Goal: Answer question/provide support

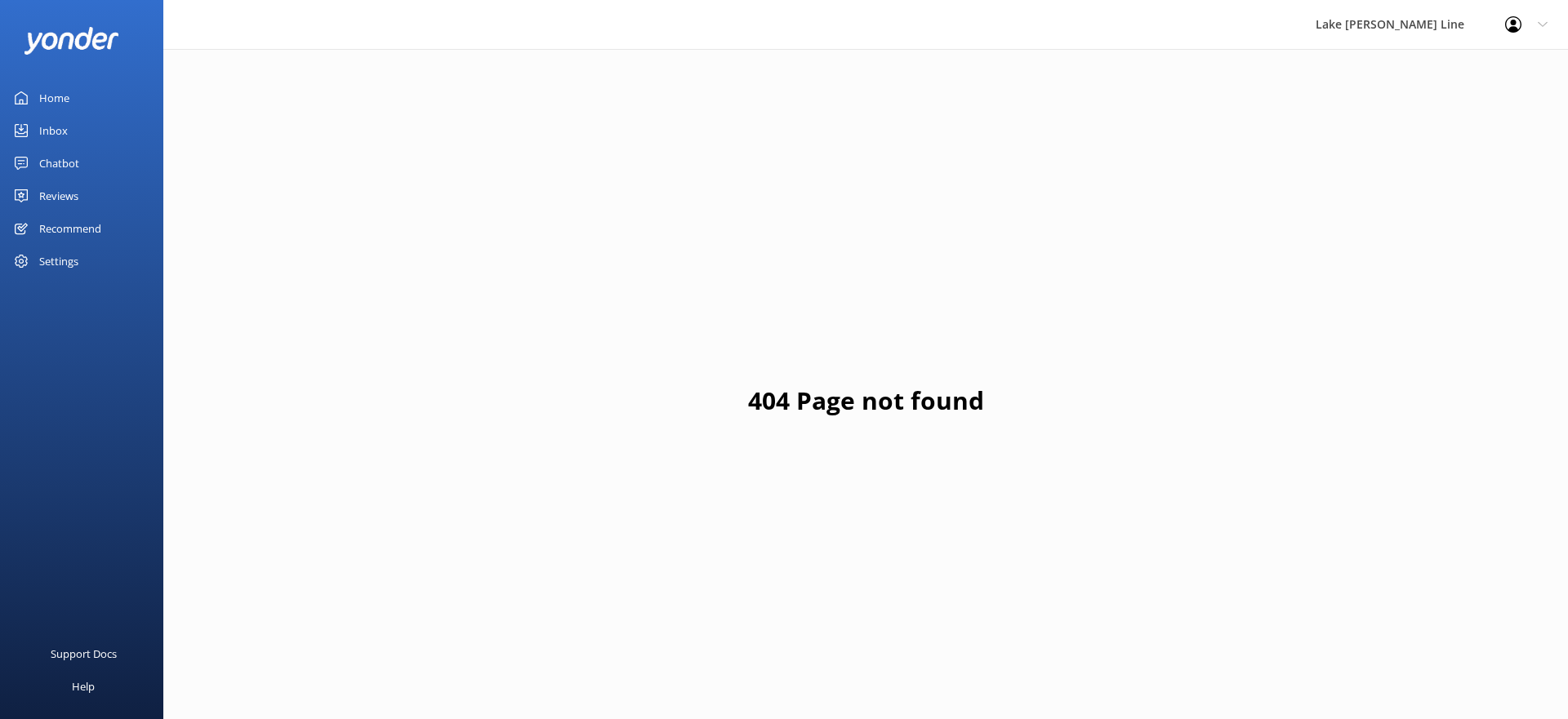
click at [58, 162] on div "Chatbot" at bounding box center [59, 162] width 40 height 32
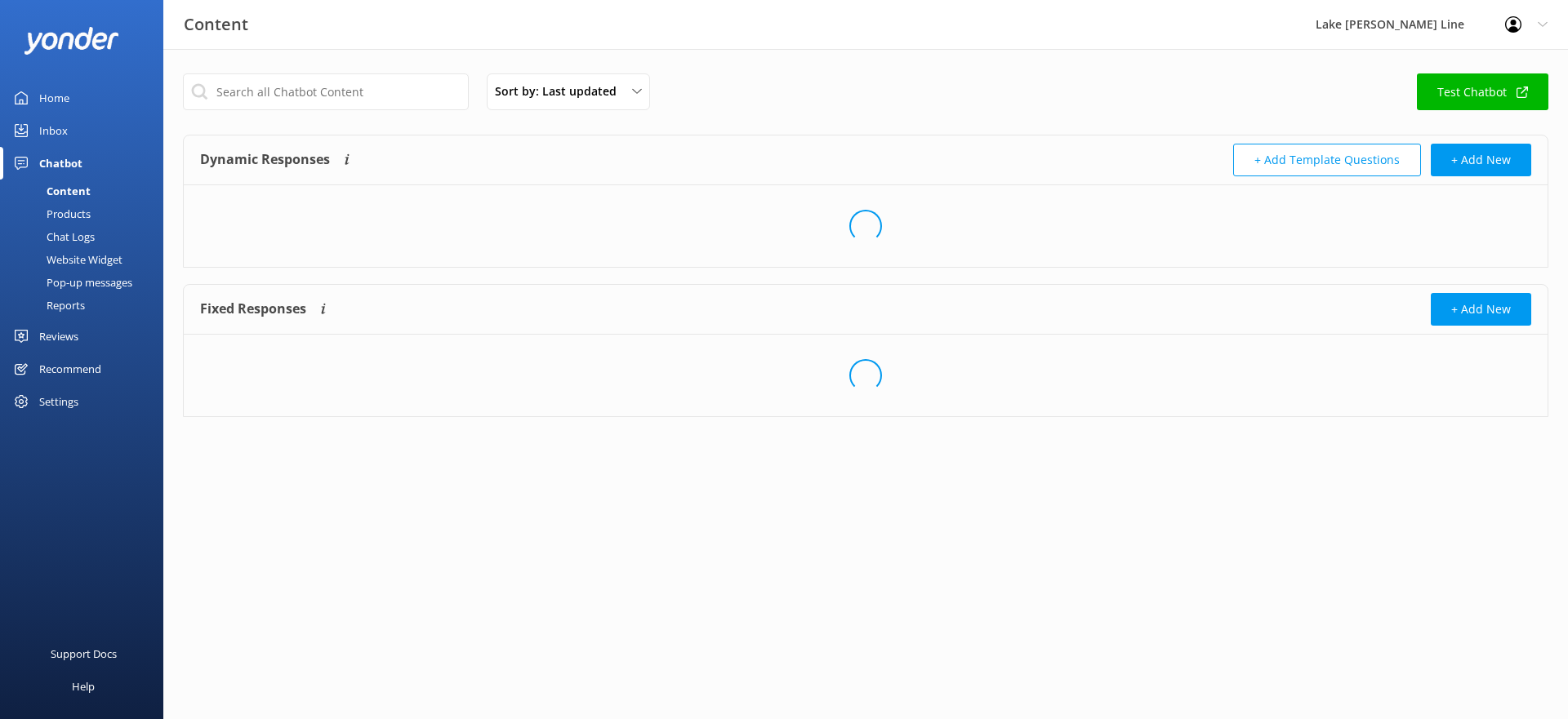
click at [80, 234] on div "Chat Logs" at bounding box center [52, 237] width 85 height 23
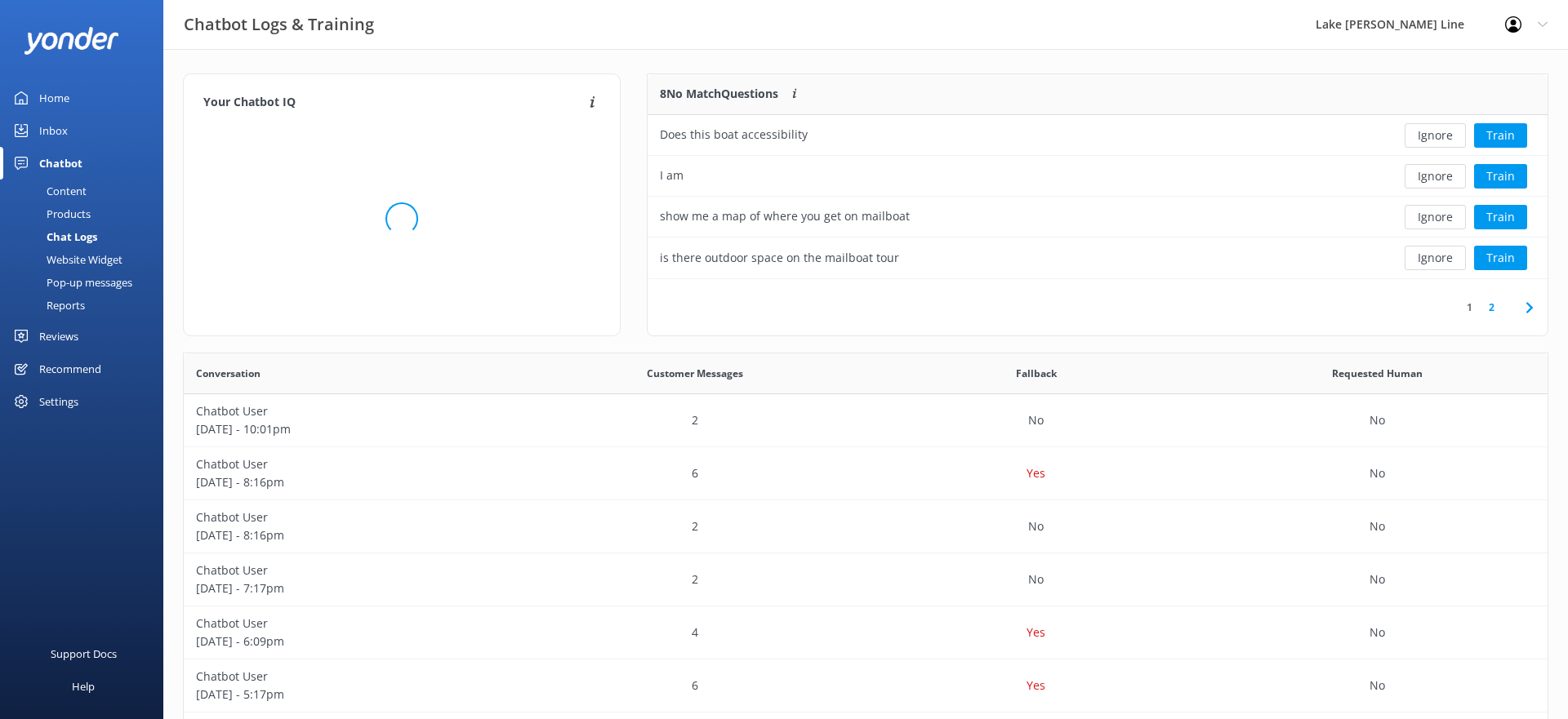
scroll to position [572, 1364]
click at [1459, 176] on button "Ignore" at bounding box center [1435, 176] width 61 height 25
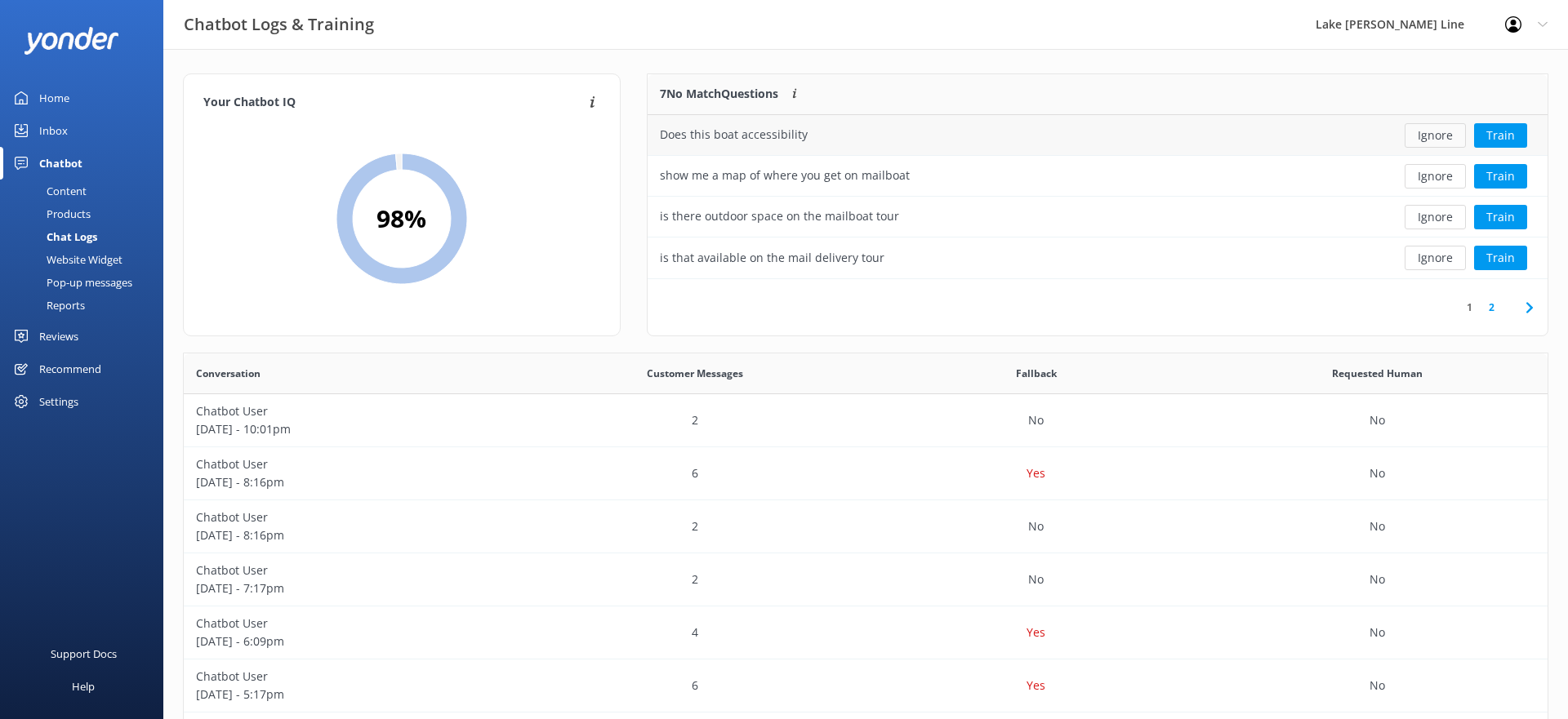
click at [1448, 128] on button "Ignore" at bounding box center [1435, 136] width 61 height 25
click at [1498, 138] on button "Train" at bounding box center [1501, 136] width 53 height 25
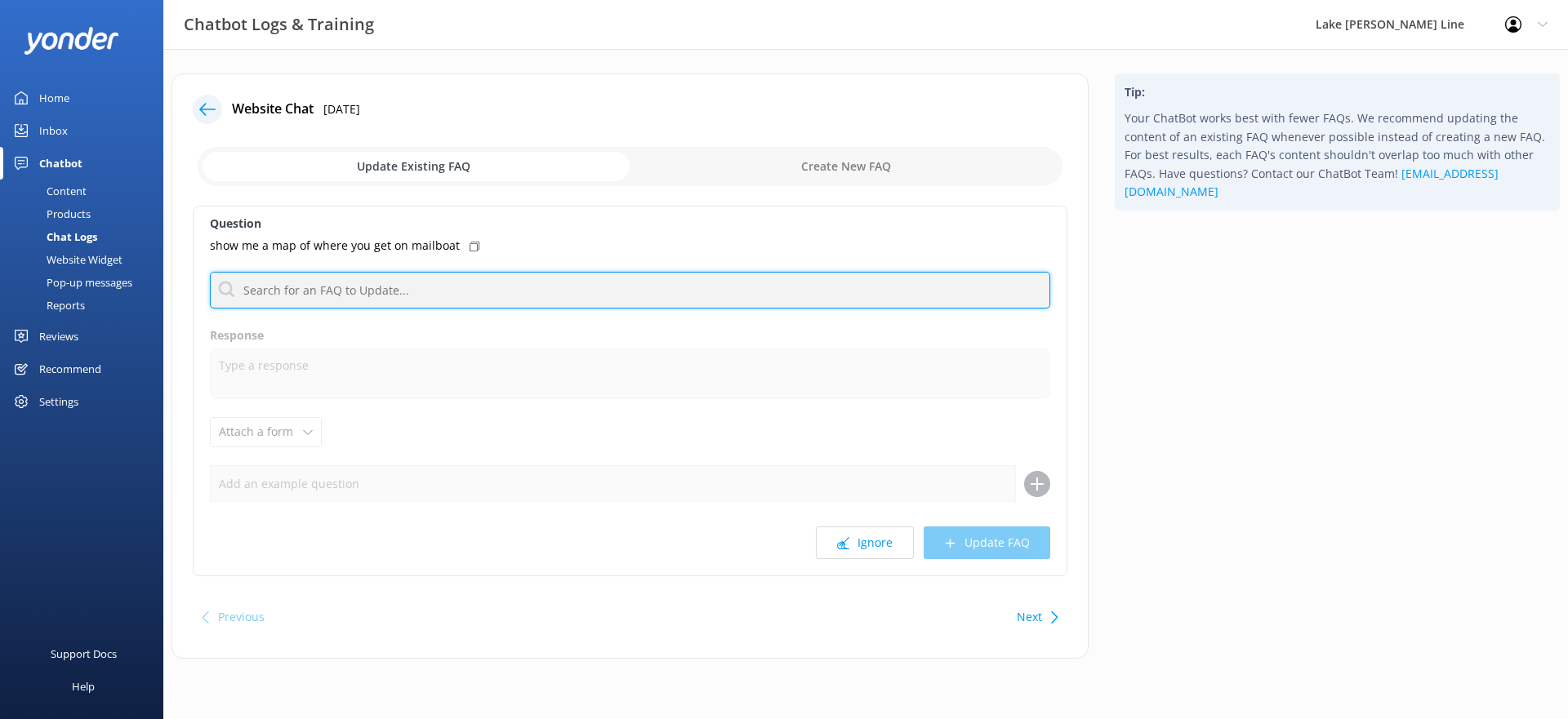
click at [507, 295] on input "text" at bounding box center [630, 290] width 840 height 36
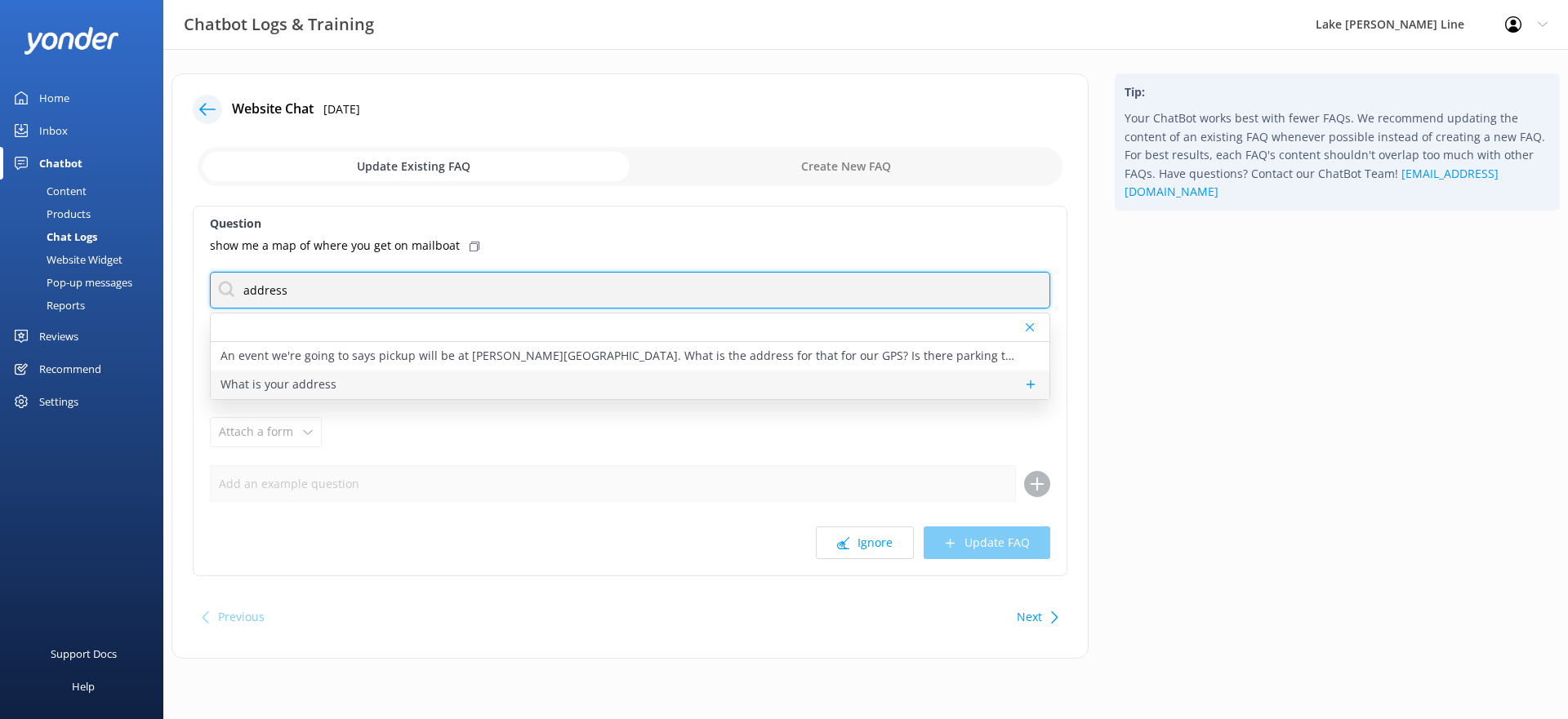
type input "address"
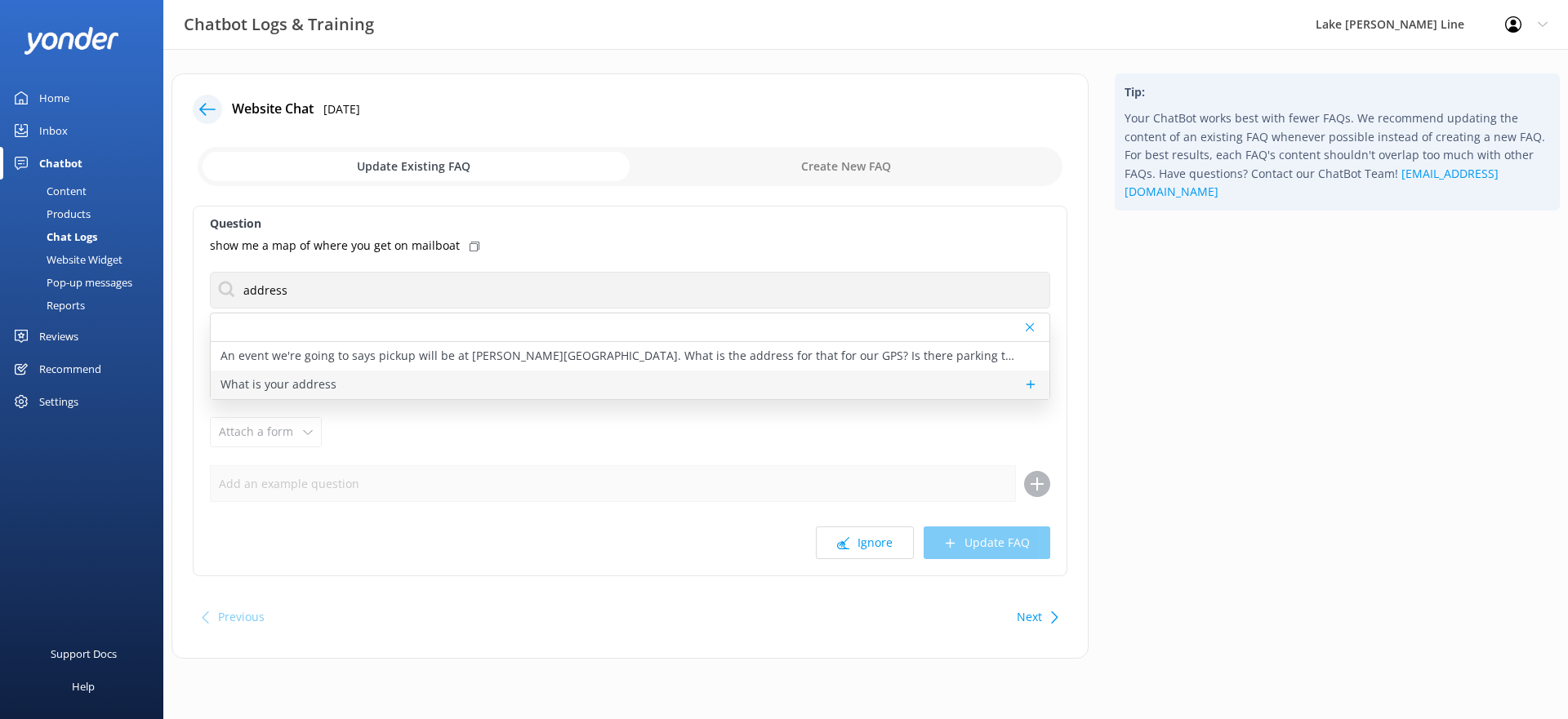
click at [336, 374] on div "What is your address" at bounding box center [630, 384] width 839 height 28
type textarea "During our main tour season – April through October – we are at the [GEOGRAPHIC…"
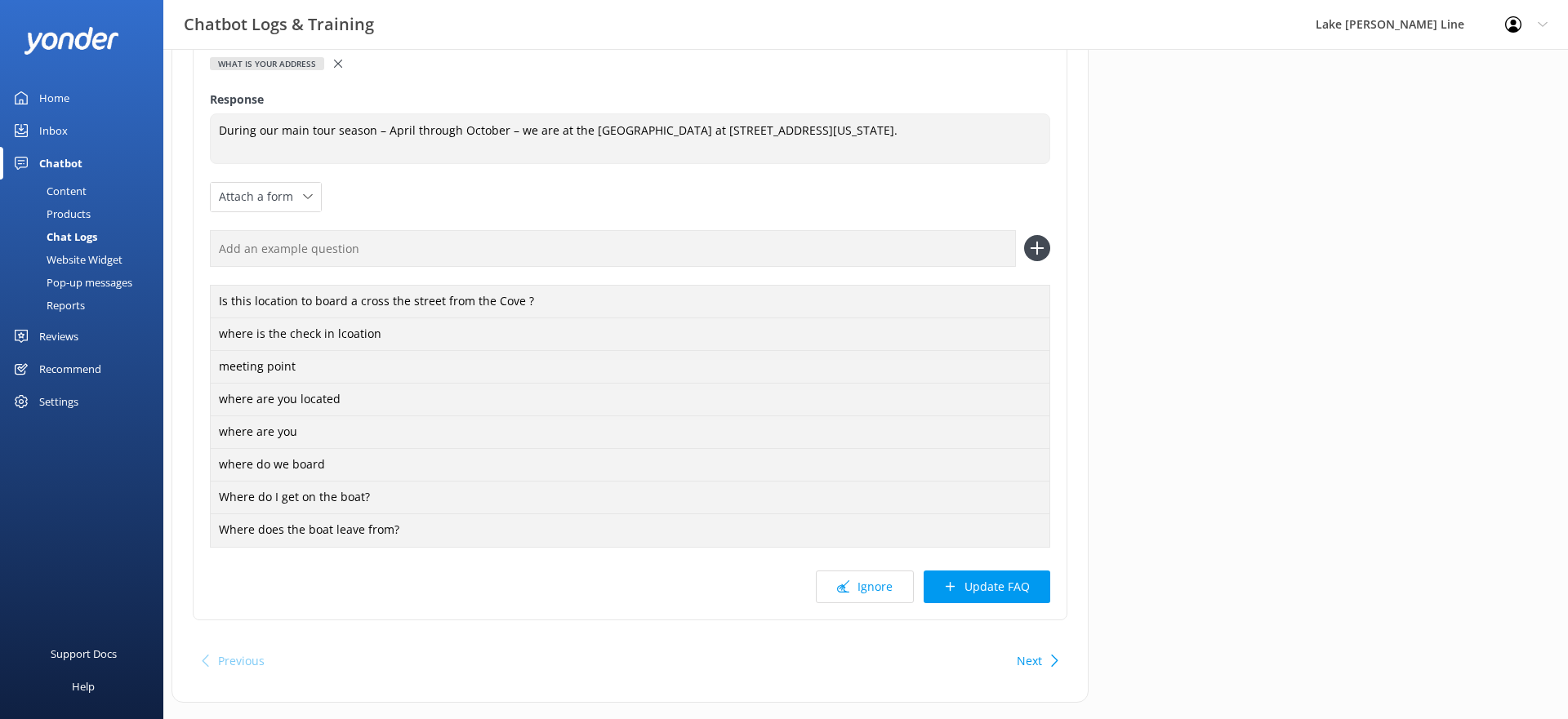
scroll to position [250, 0]
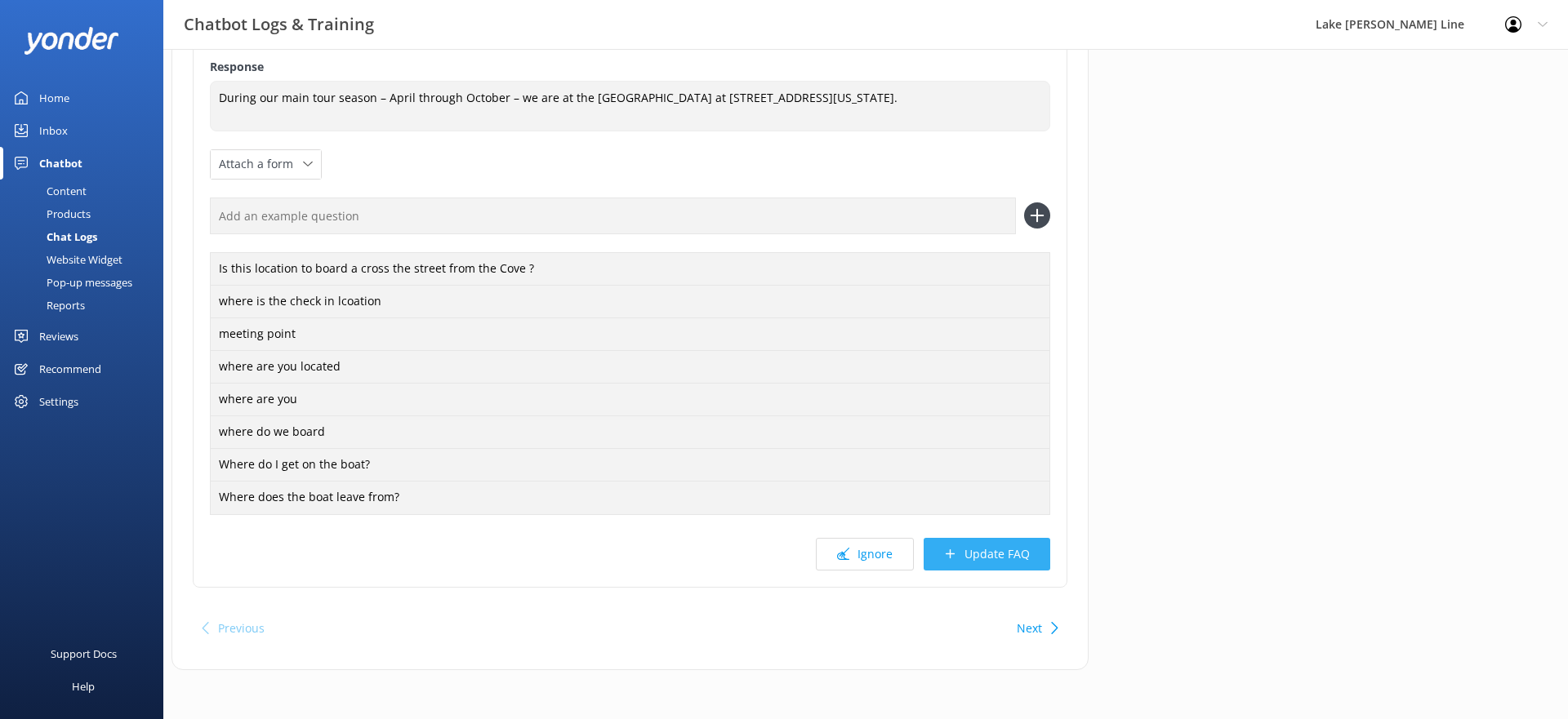
click at [1002, 560] on button "Update FAQ" at bounding box center [987, 554] width 127 height 32
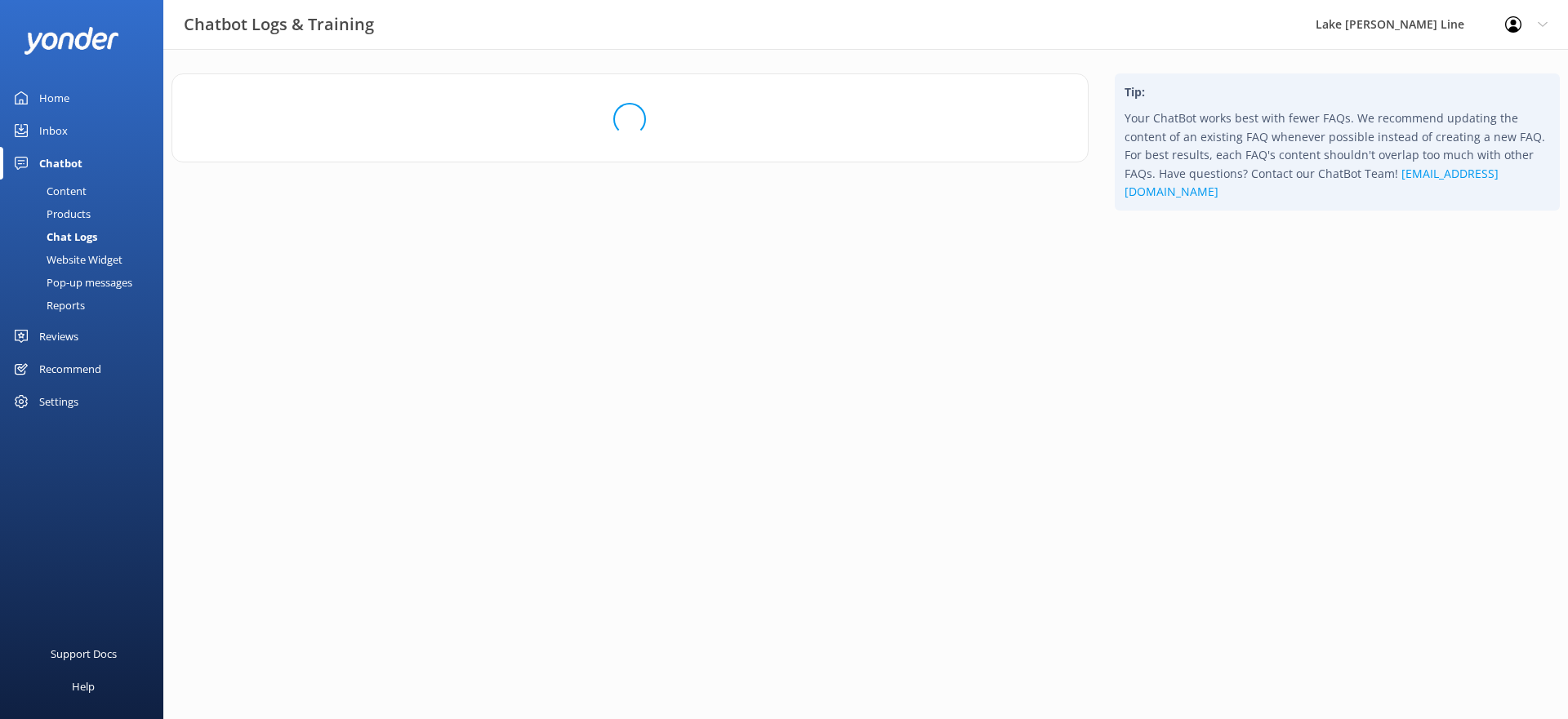
scroll to position [0, 0]
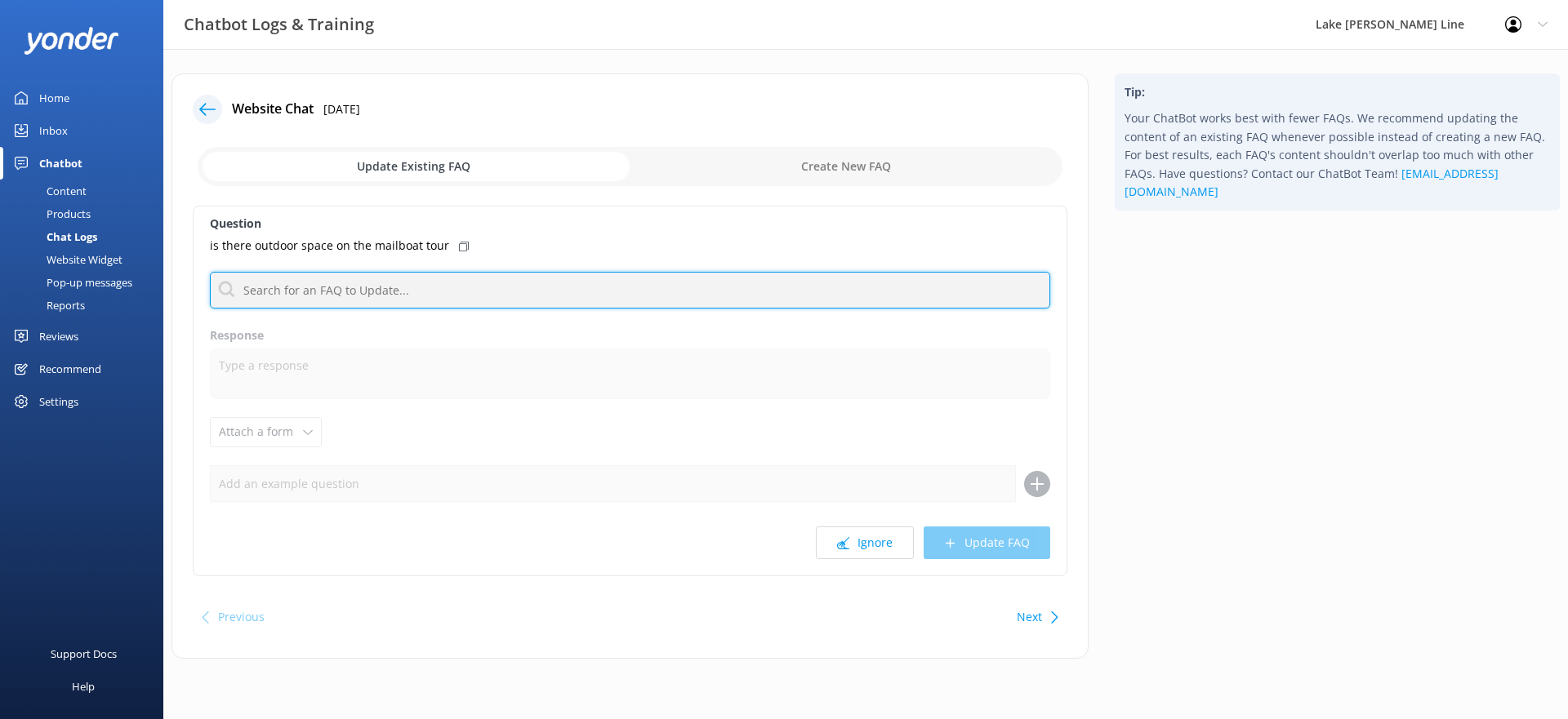
click at [679, 288] on input "text" at bounding box center [630, 290] width 840 height 36
type input "walworth"
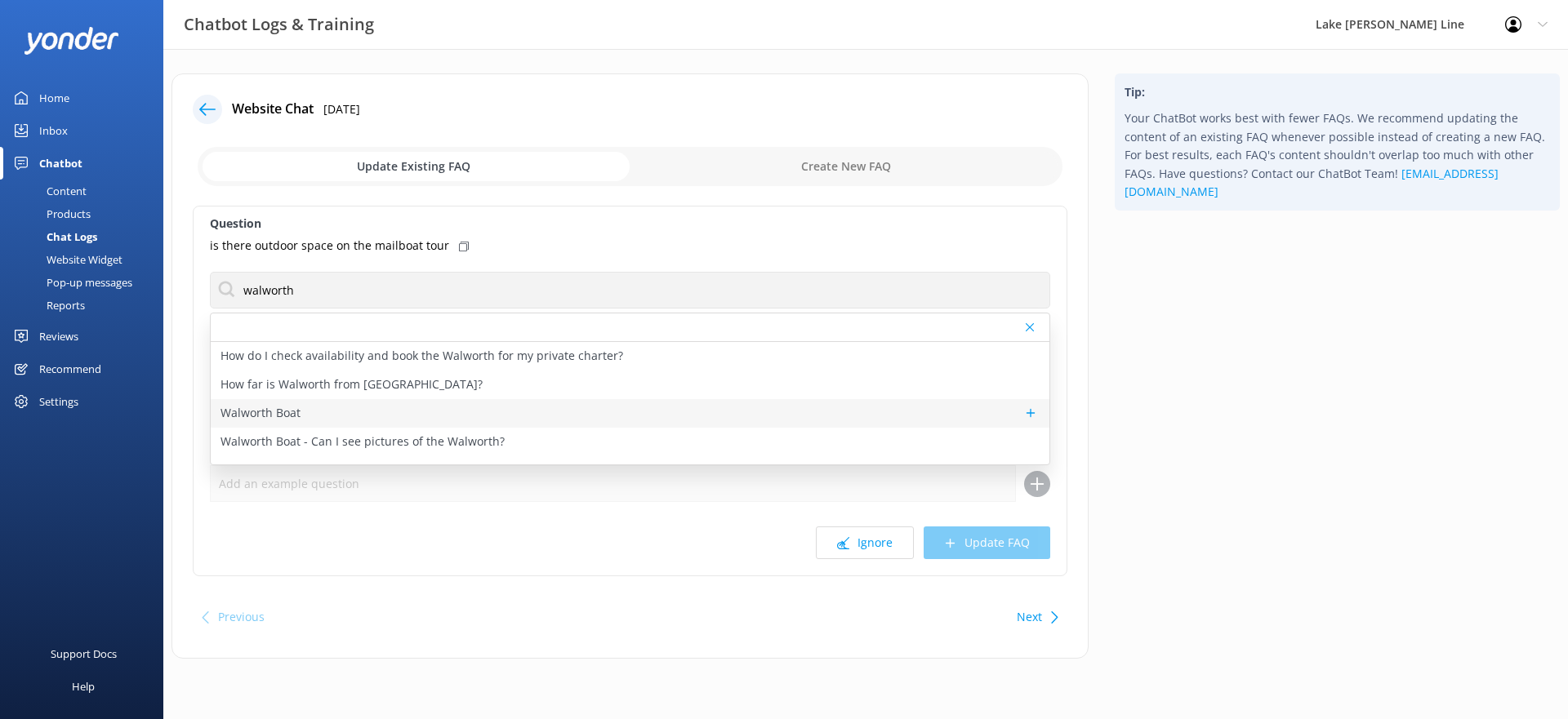
click at [313, 421] on div "Walworth Boat" at bounding box center [630, 413] width 839 height 28
type textarea "The Walworth is also known also as the U.S. Mailboat. The main and aft decks ar…"
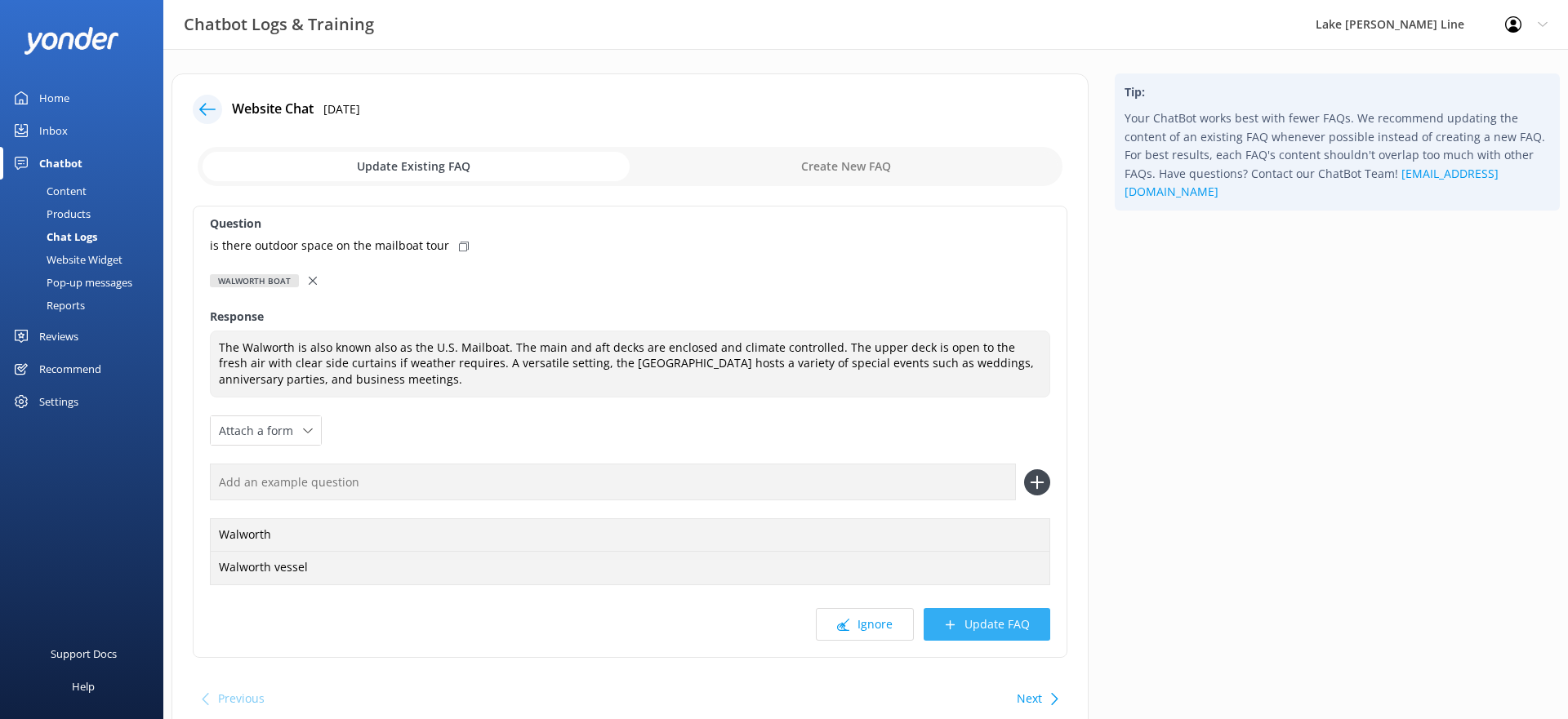
click at [991, 630] on button "Update FAQ" at bounding box center [987, 624] width 127 height 32
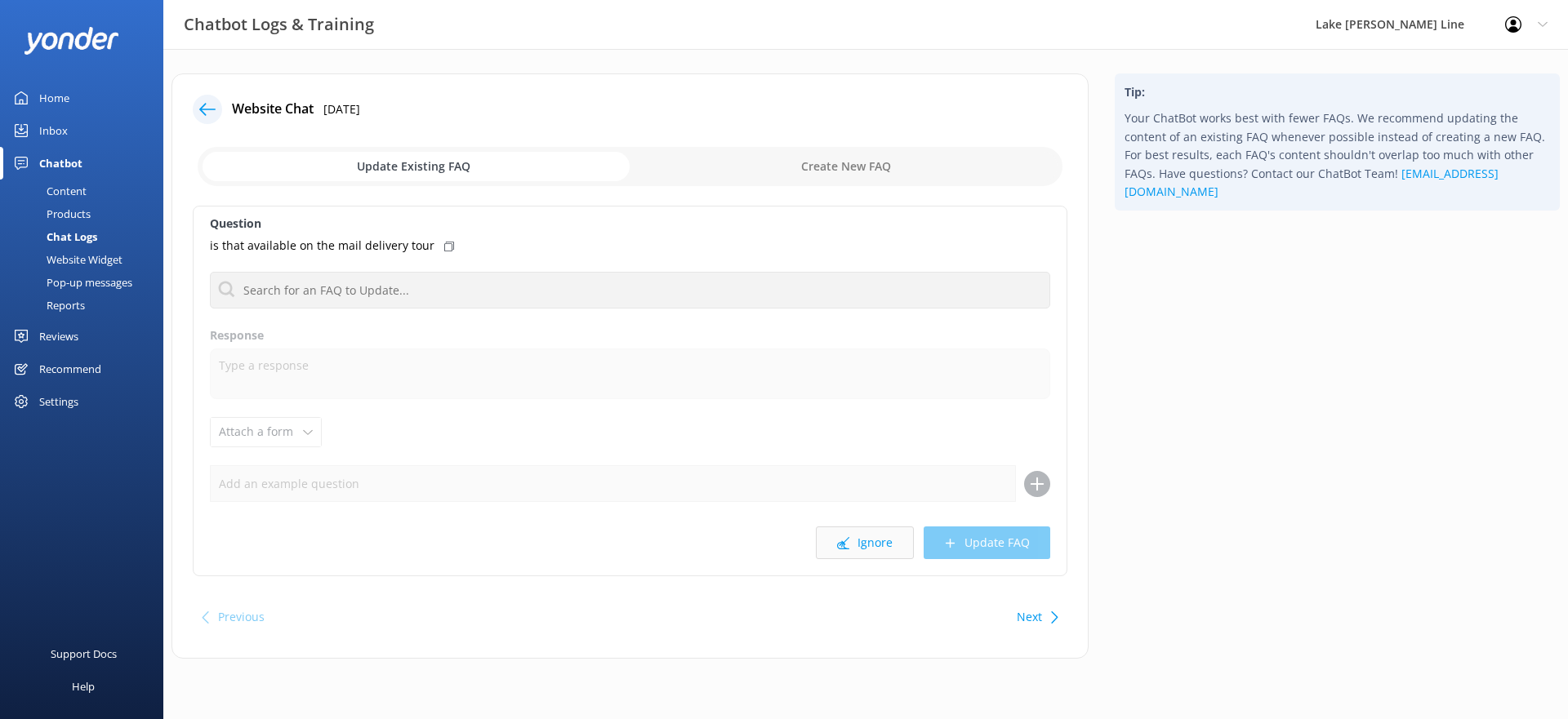
click at [836, 546] on button "Ignore" at bounding box center [865, 543] width 98 height 32
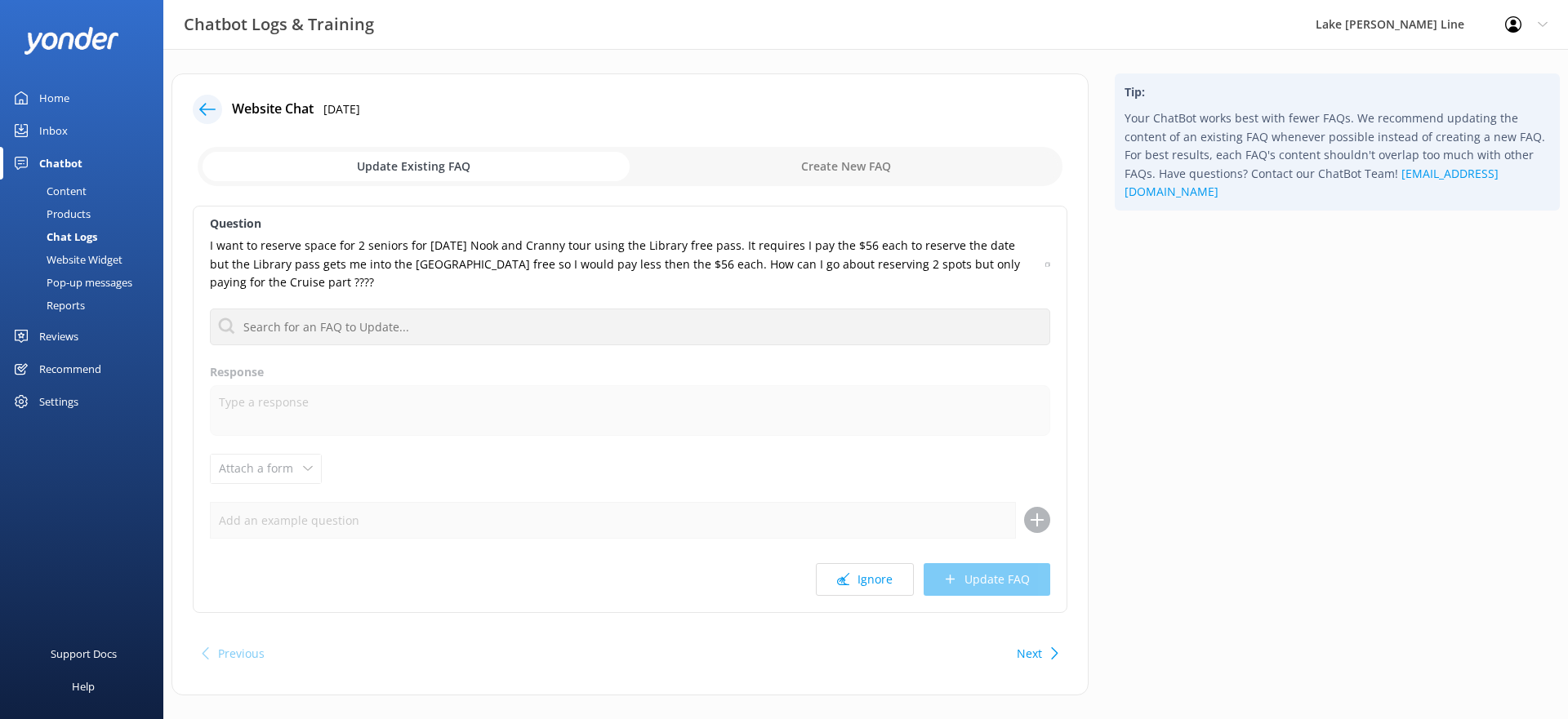
click at [195, 110] on div at bounding box center [207, 109] width 29 height 29
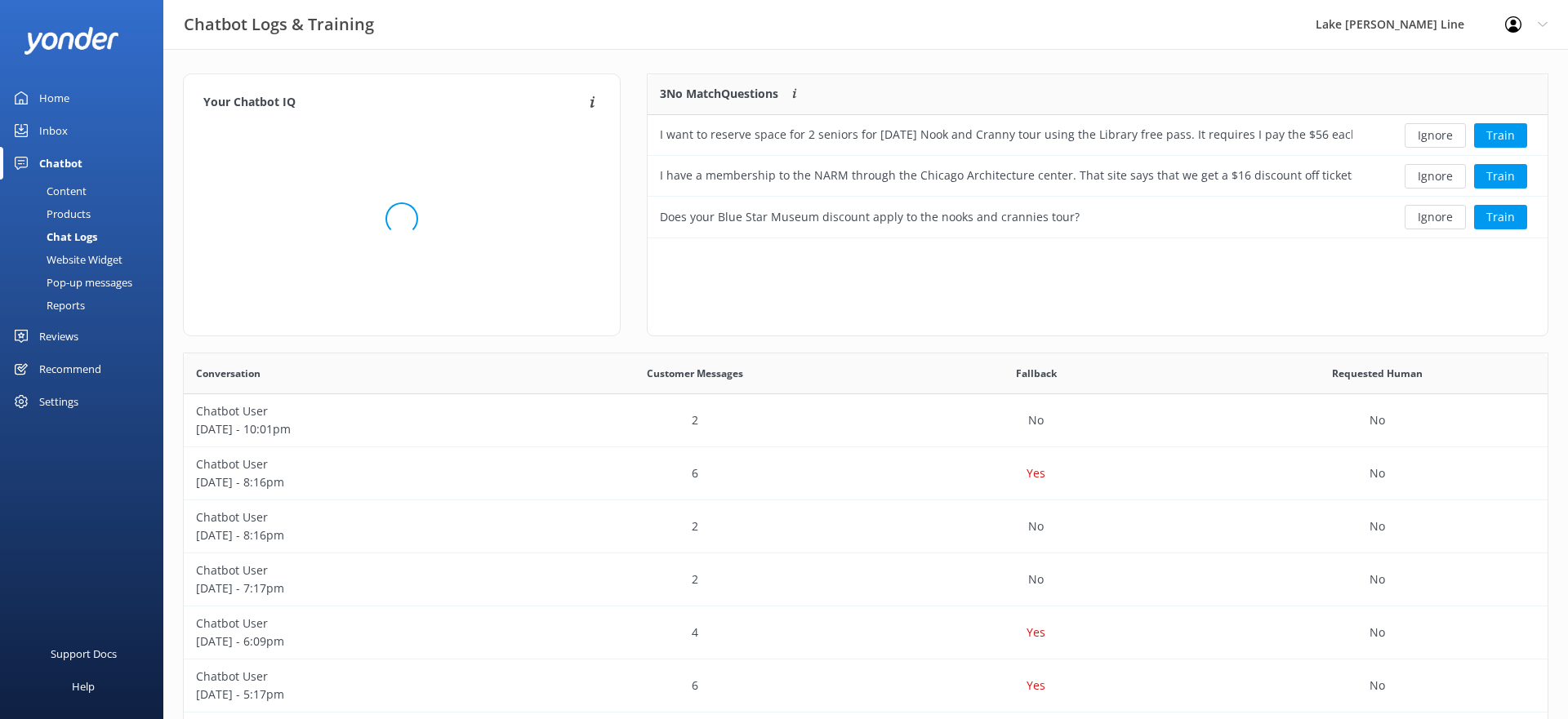
scroll to position [164, 900]
click at [264, 405] on p "Chatbot User" at bounding box center [355, 412] width 317 height 18
